Goal: Transaction & Acquisition: Purchase product/service

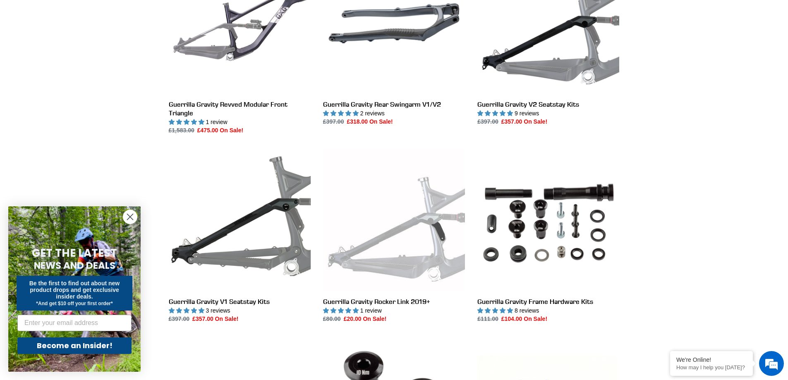
click at [130, 214] on circle "Close dialog" at bounding box center [130, 217] width 14 height 14
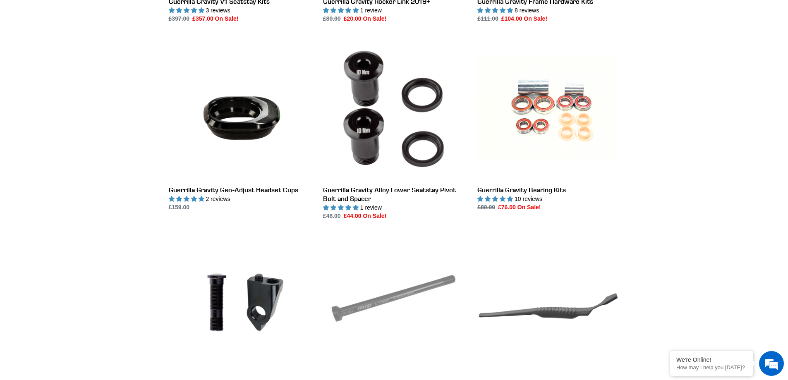
scroll to position [579, 0]
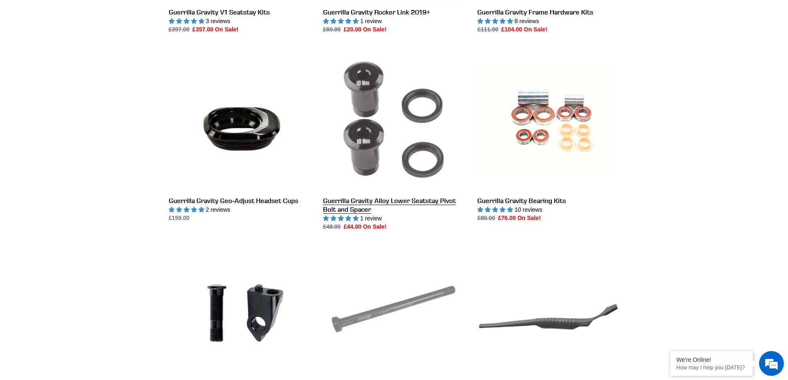
click at [436, 165] on link "Guerrilla Gravity Alloy Lower Seatstay Pivot Bolt and Spacer" at bounding box center [394, 139] width 142 height 183
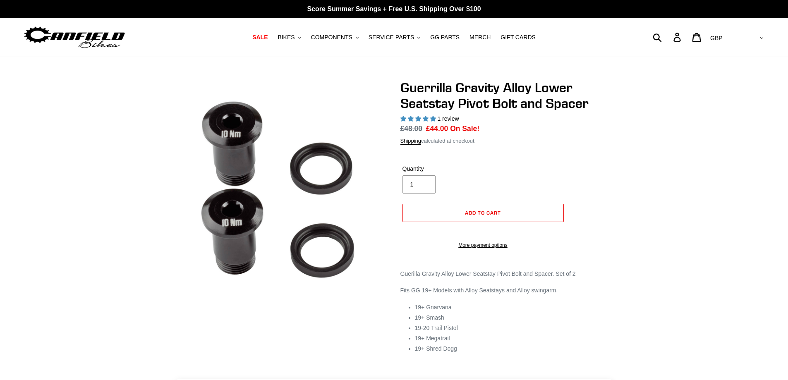
select select "highest-rating"
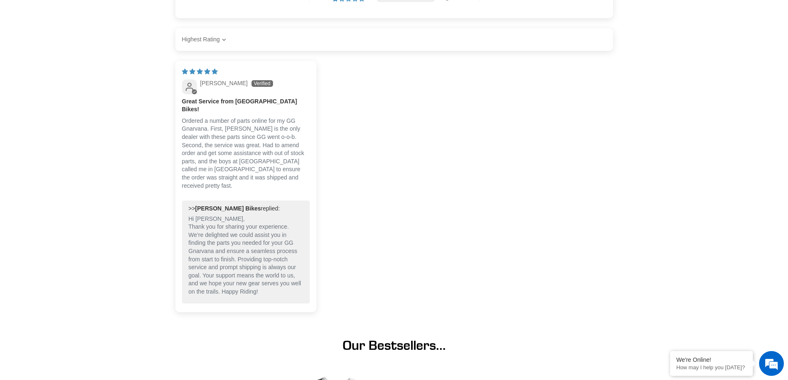
scroll to position [124, 0]
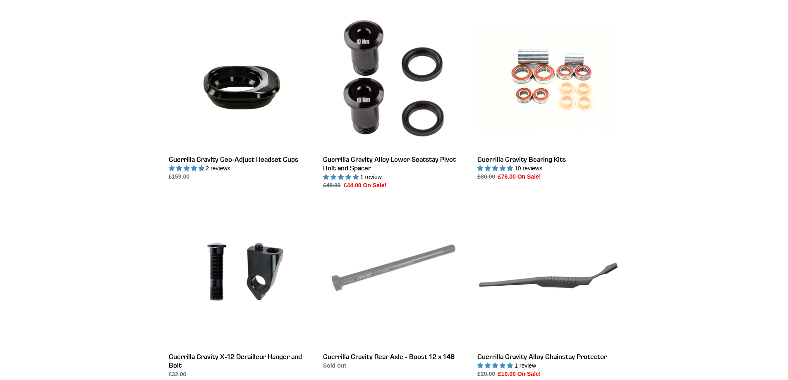
scroll to position [289, 0]
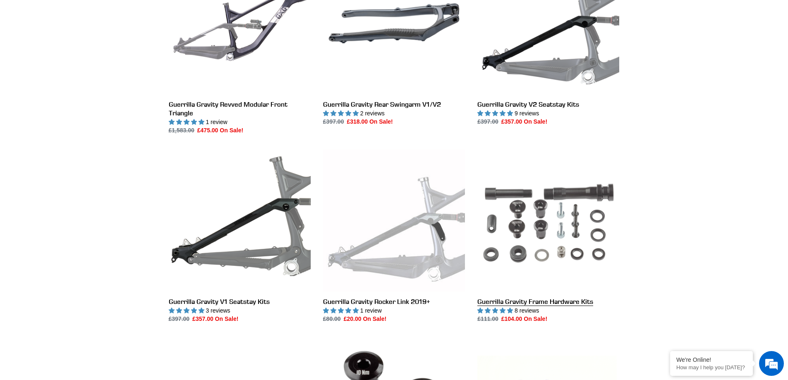
click at [518, 182] on link "Guerrilla Gravity Frame Hardware Kits" at bounding box center [548, 236] width 142 height 174
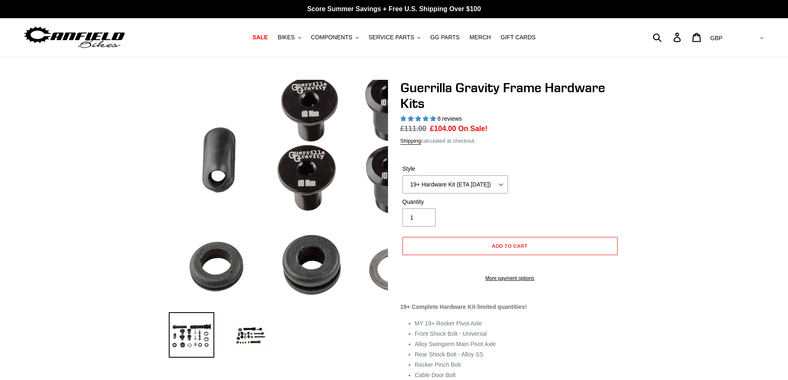
select select "highest-rating"
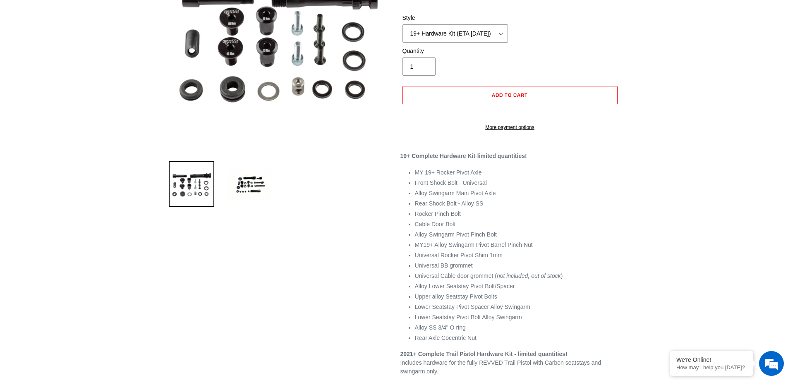
scroll to position [165, 0]
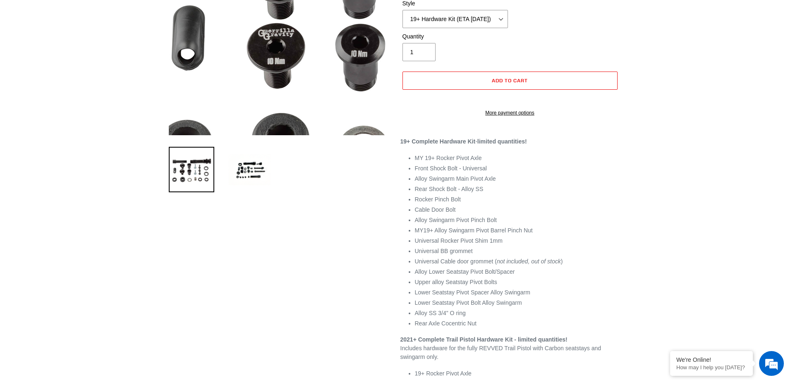
click at [193, 24] on img at bounding box center [386, 26] width 496 height 496
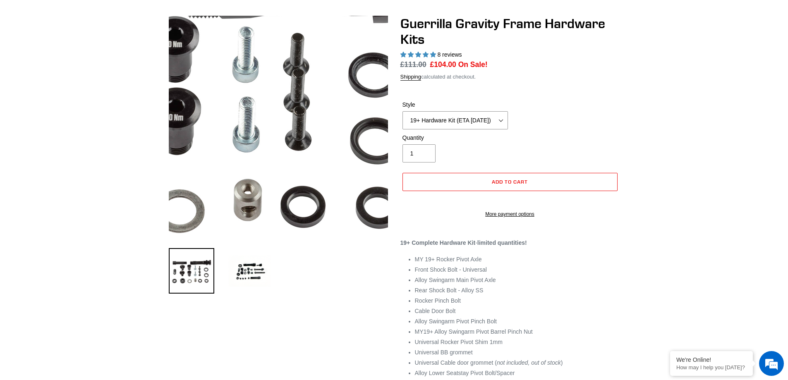
scroll to position [41, 0]
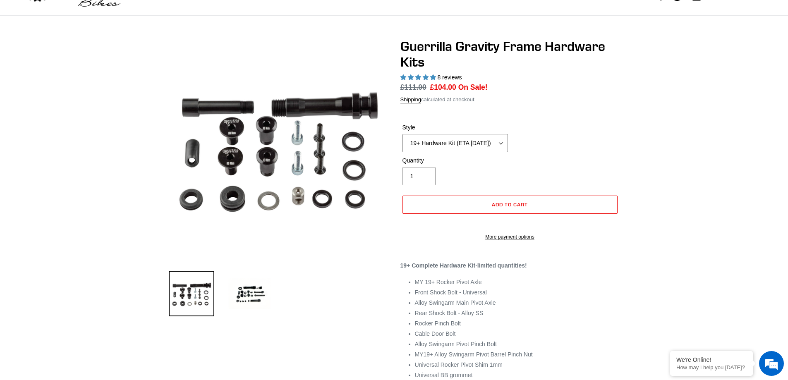
click at [442, 144] on select "19+ Hardware Kit (ETA 10/31/25) 21+ V2 Trail Pistol Complete Hardware Kit" at bounding box center [454, 143] width 105 height 18
click at [535, 91] on dl "Regular price £111.00 Sale price £104.00 On Sale! Unit price / per" at bounding box center [509, 87] width 219 height 11
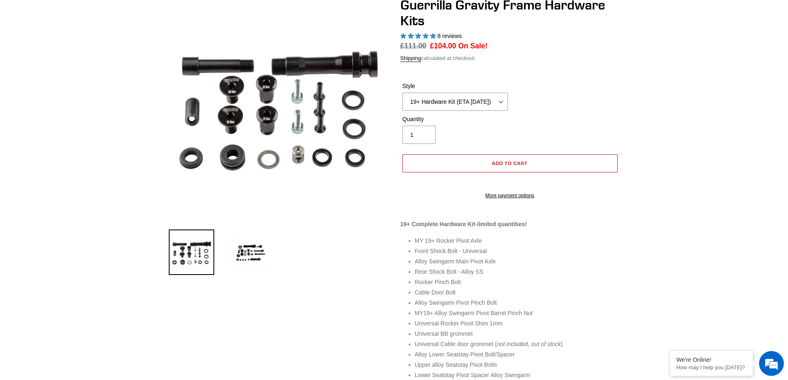
scroll to position [124, 0]
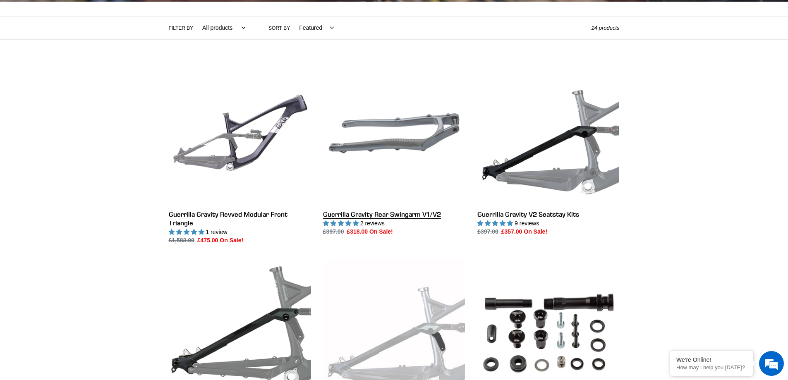
scroll to position [289, 0]
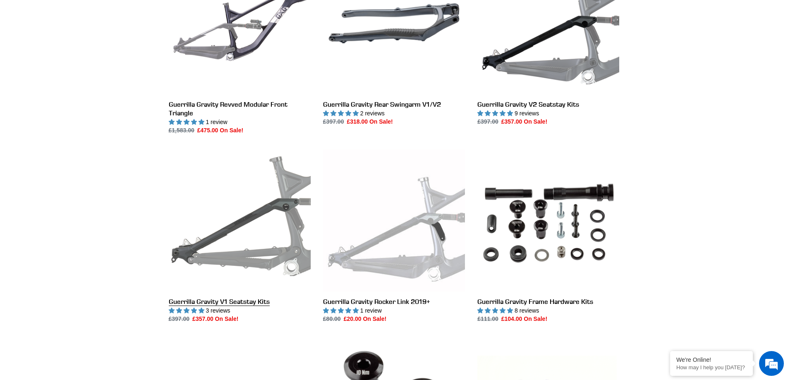
click at [287, 226] on link "Guerrilla Gravity V1 Seatstay Kits" at bounding box center [240, 236] width 142 height 174
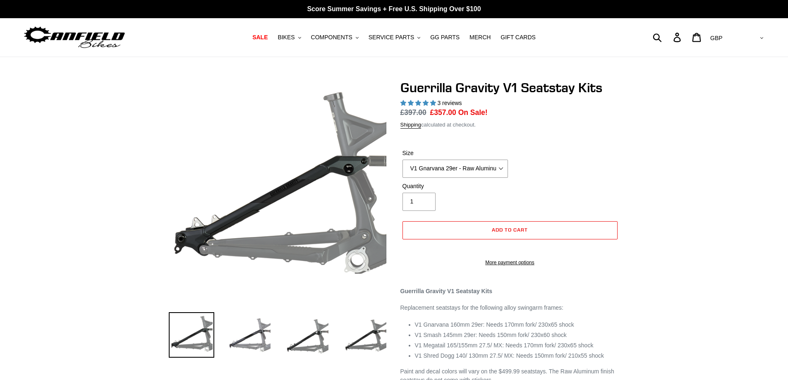
select select "highest-rating"
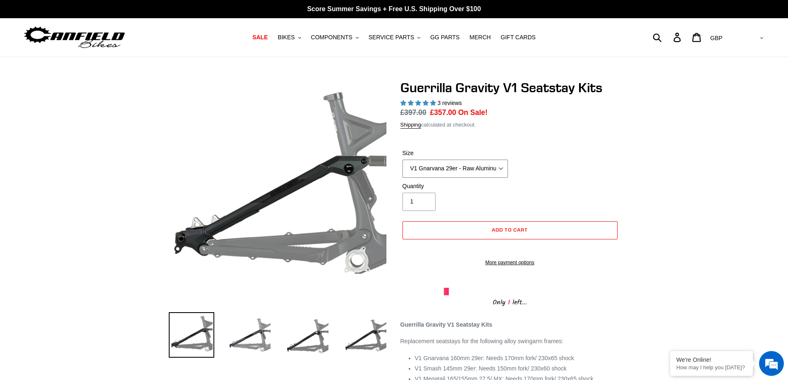
click at [436, 172] on select "V1 Gnarvana 29er - Raw Aluminum" at bounding box center [454, 169] width 105 height 18
